Goal: Navigation & Orientation: Find specific page/section

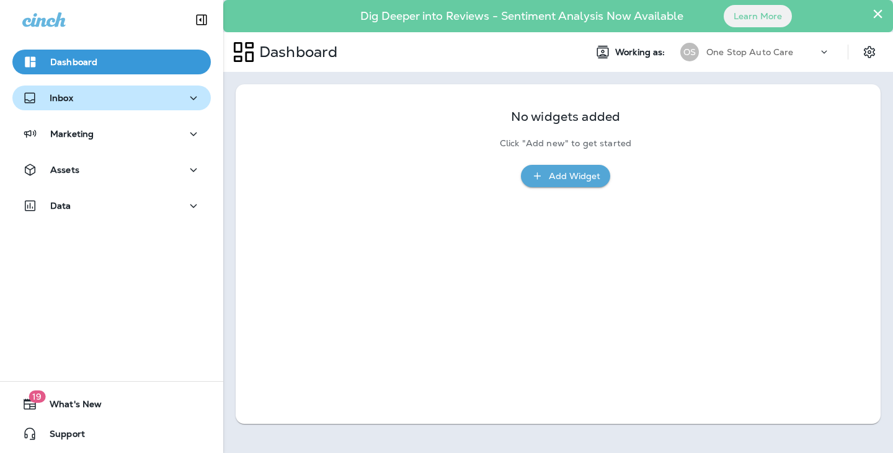
click at [63, 105] on div "Inbox" at bounding box center [47, 97] width 51 height 15
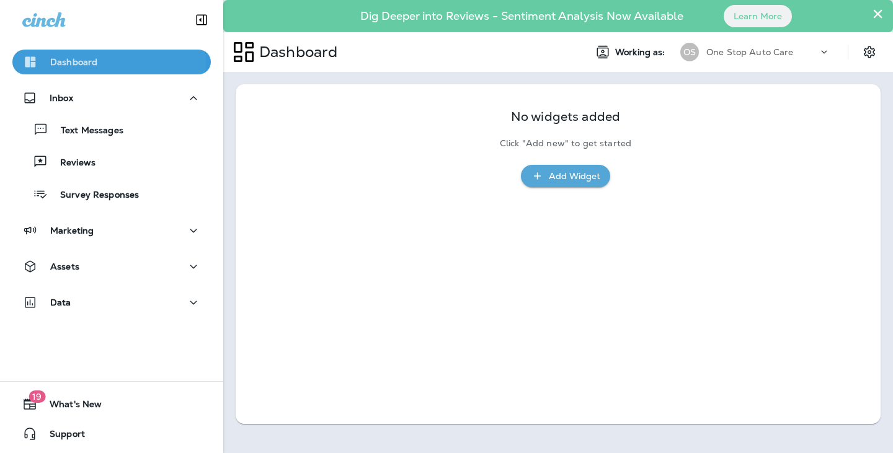
click at [57, 63] on p "Dashboard" at bounding box center [73, 62] width 47 height 10
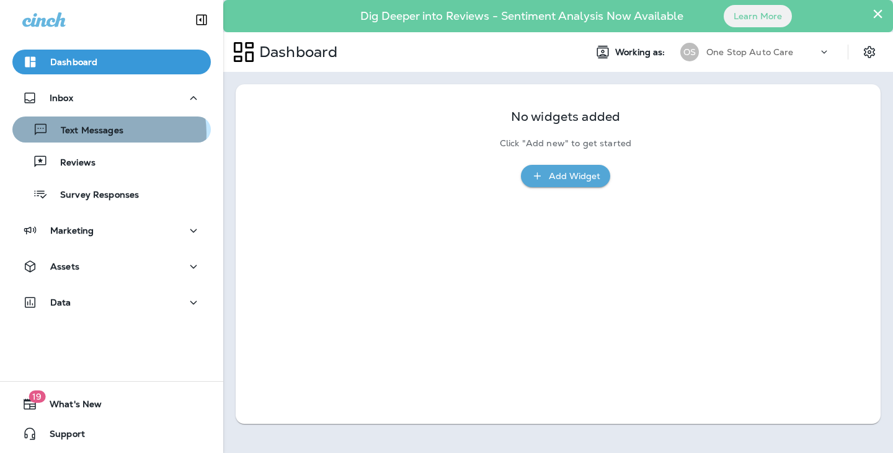
click at [102, 133] on p "Text Messages" at bounding box center [85, 131] width 75 height 12
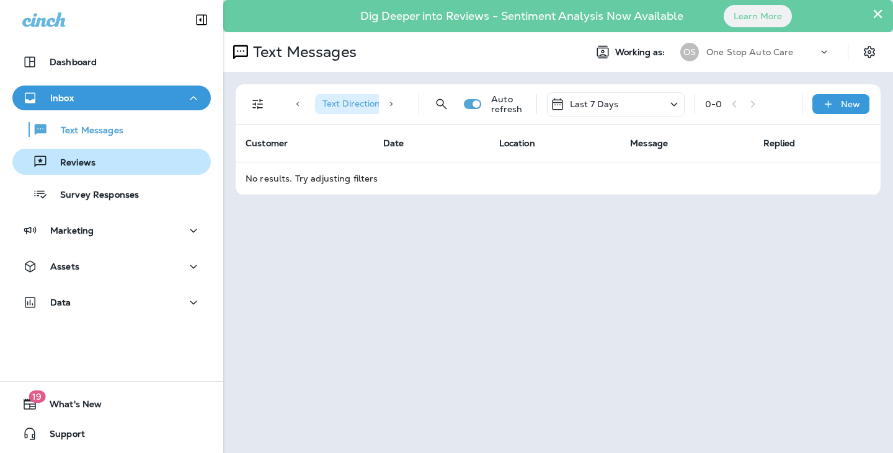
click at [77, 166] on p "Reviews" at bounding box center [72, 163] width 48 height 12
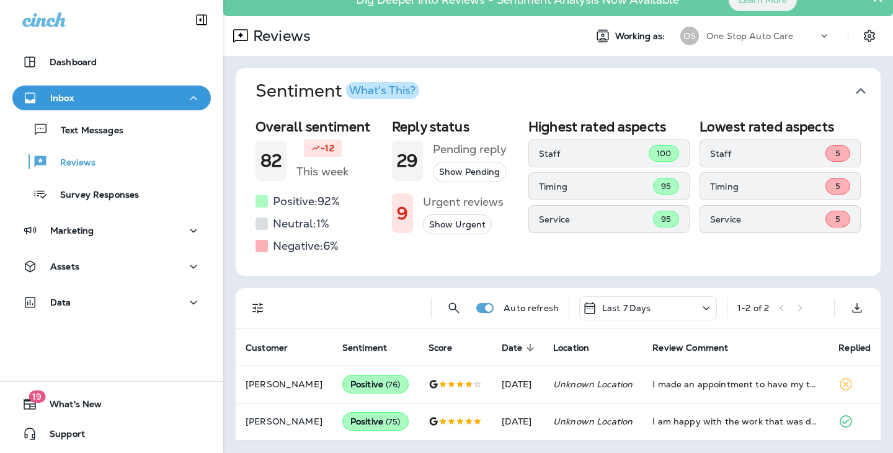
scroll to position [25, 0]
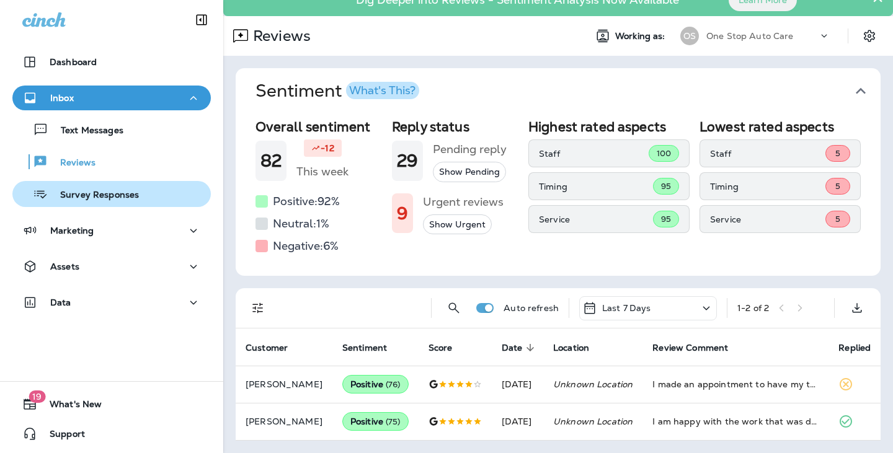
click at [93, 200] on p "Survey Responses" at bounding box center [93, 196] width 91 height 12
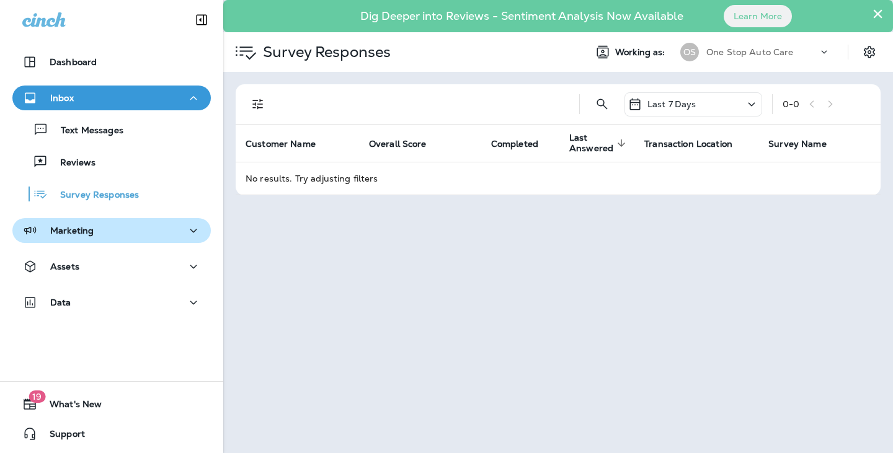
click at [84, 229] on p "Marketing" at bounding box center [71, 231] width 43 height 10
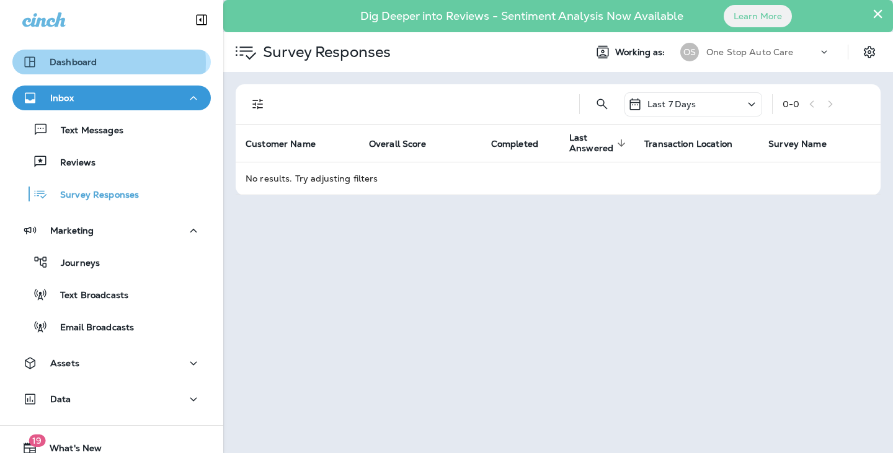
click at [90, 63] on p "Dashboard" at bounding box center [73, 62] width 47 height 10
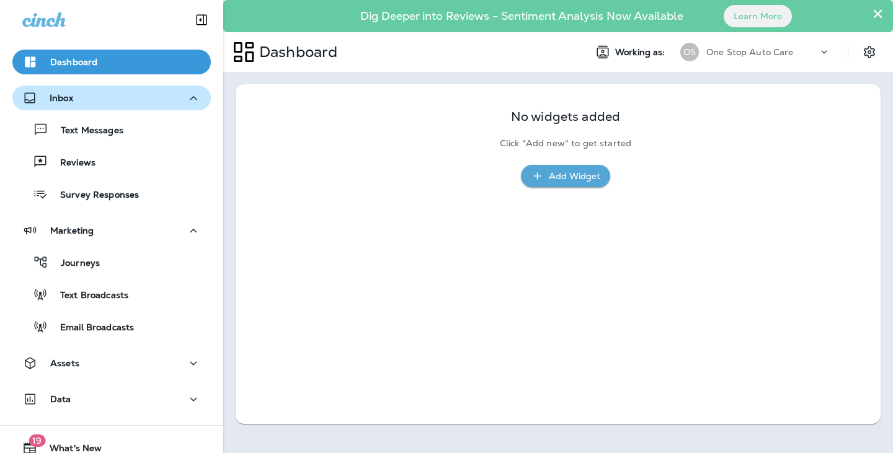
click at [82, 97] on div "Inbox" at bounding box center [111, 97] width 179 height 15
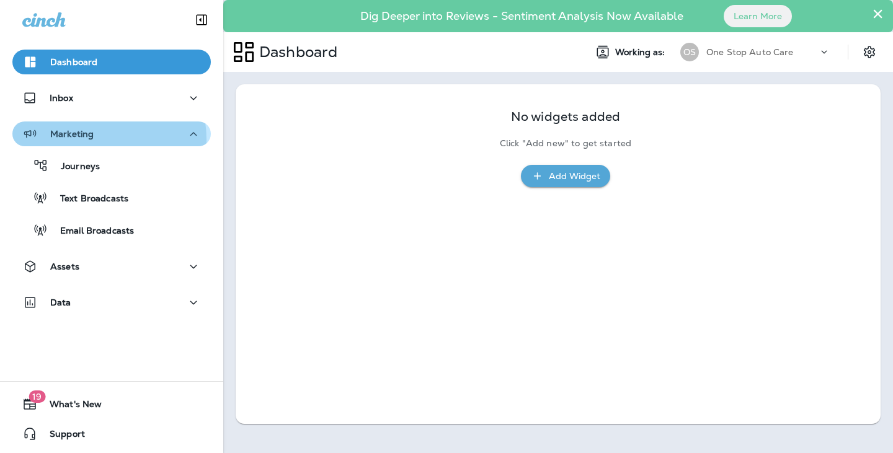
click at [90, 139] on div "Marketing" at bounding box center [57, 133] width 71 height 15
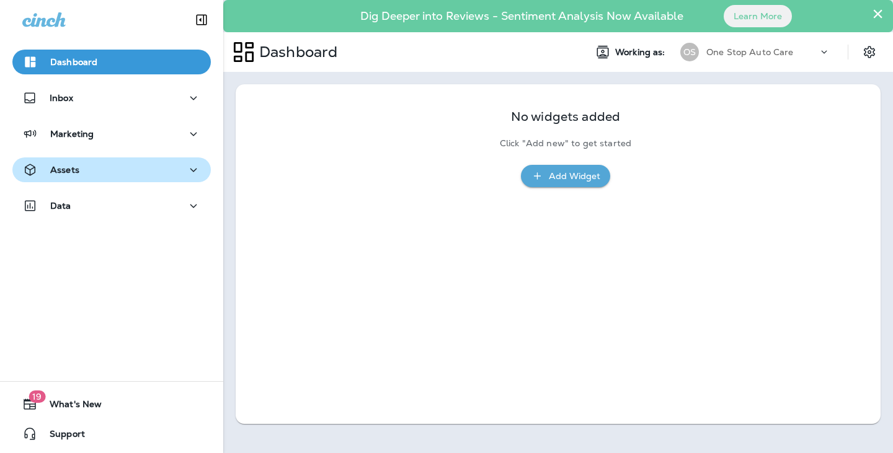
click at [76, 170] on p "Assets" at bounding box center [64, 170] width 29 height 10
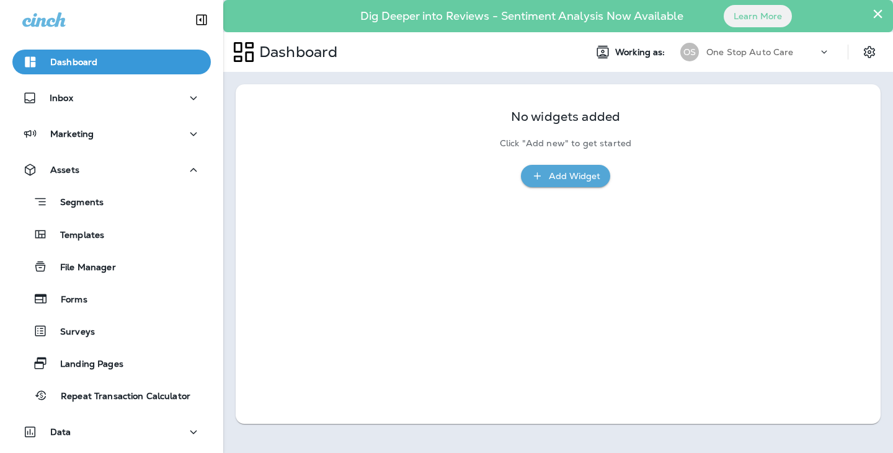
click at [66, 58] on p "Dashboard" at bounding box center [73, 62] width 47 height 10
